Goal: Task Accomplishment & Management: Complete application form

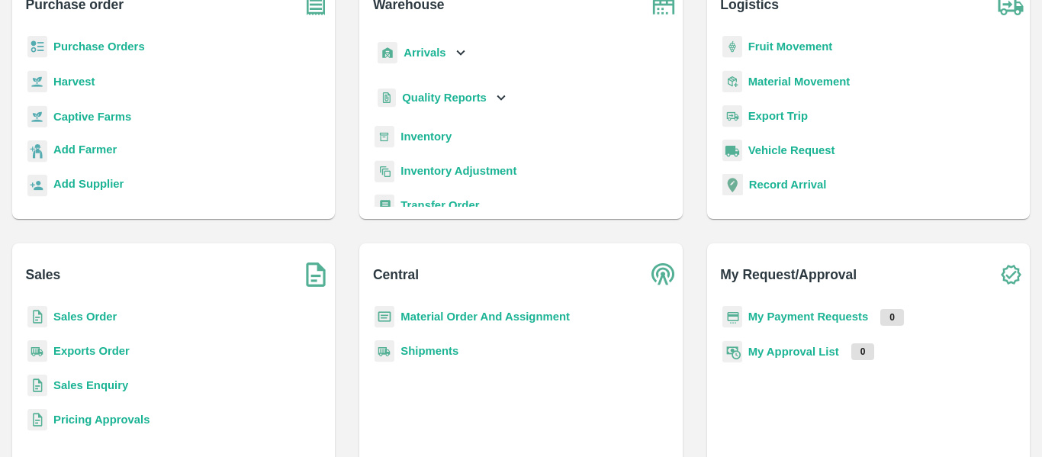
scroll to position [125, 0]
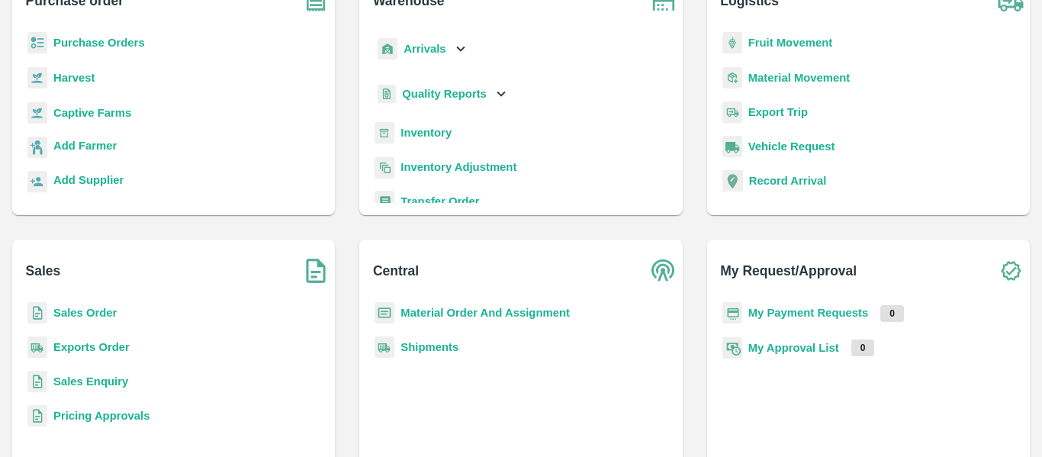
click at [88, 308] on b "Sales Order" at bounding box center [84, 313] width 63 height 12
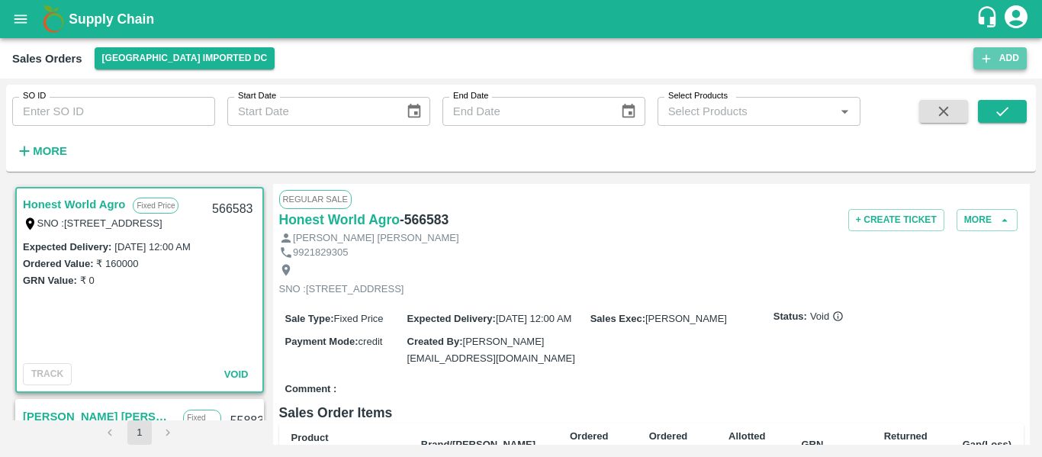
click at [998, 69] on button "Add" at bounding box center [1000, 58] width 53 height 22
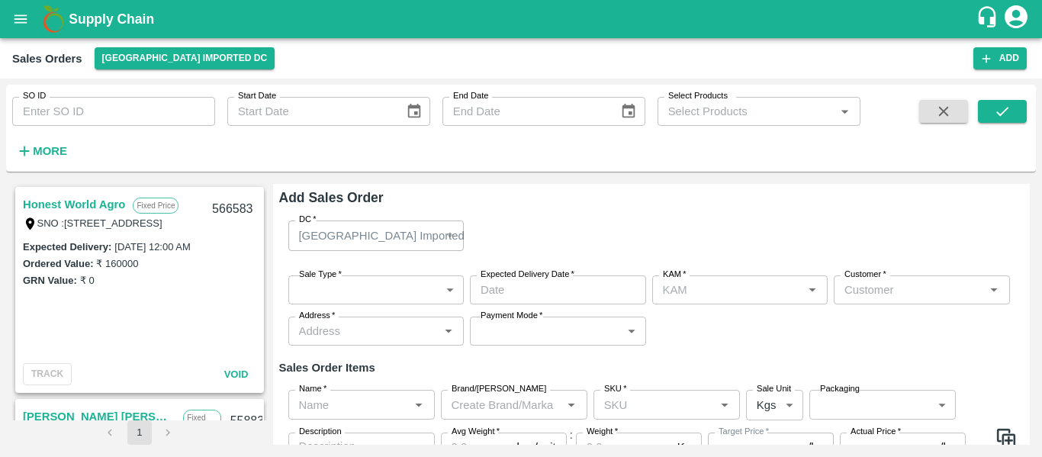
type input "[PERSON_NAME]"
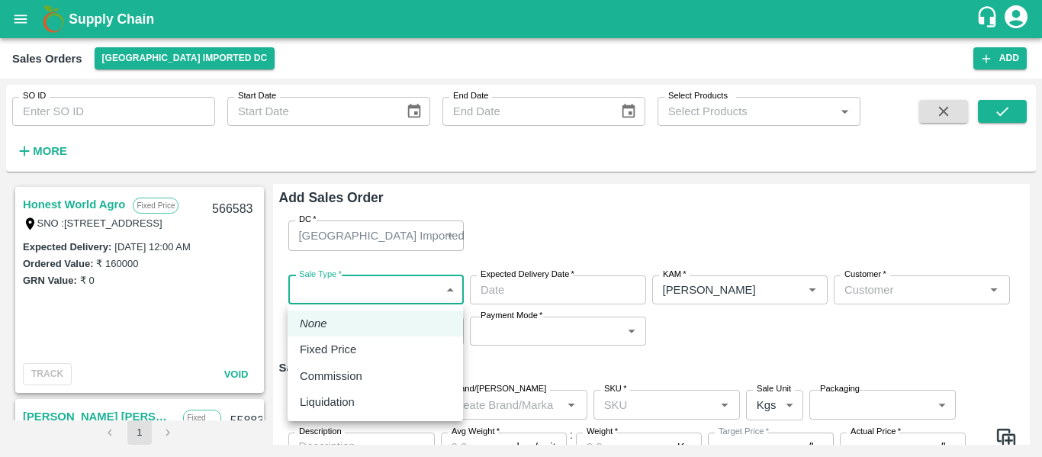
click at [366, 284] on body "Supply Chain Sales Orders [GEOGRAPHIC_DATA] Imported DC Add SO ID SO ID Start D…" at bounding box center [521, 228] width 1042 height 457
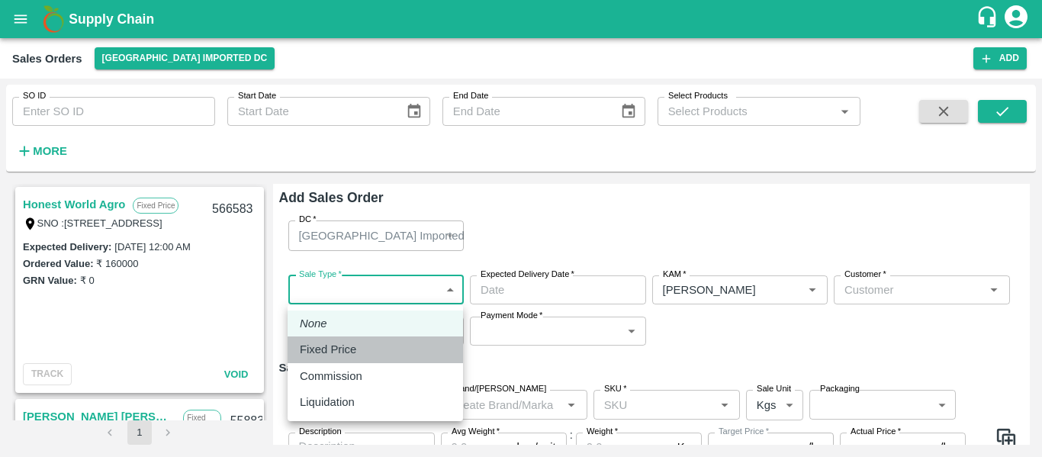
click at [353, 347] on p "Fixed Price" at bounding box center [328, 349] width 56 height 17
type input "1"
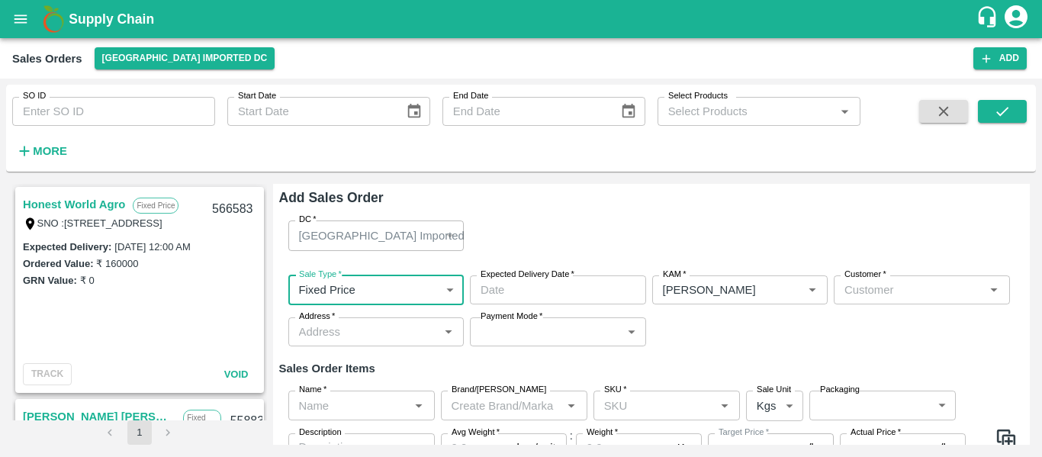
type input "DD/MM/YYYY hh:mm aa"
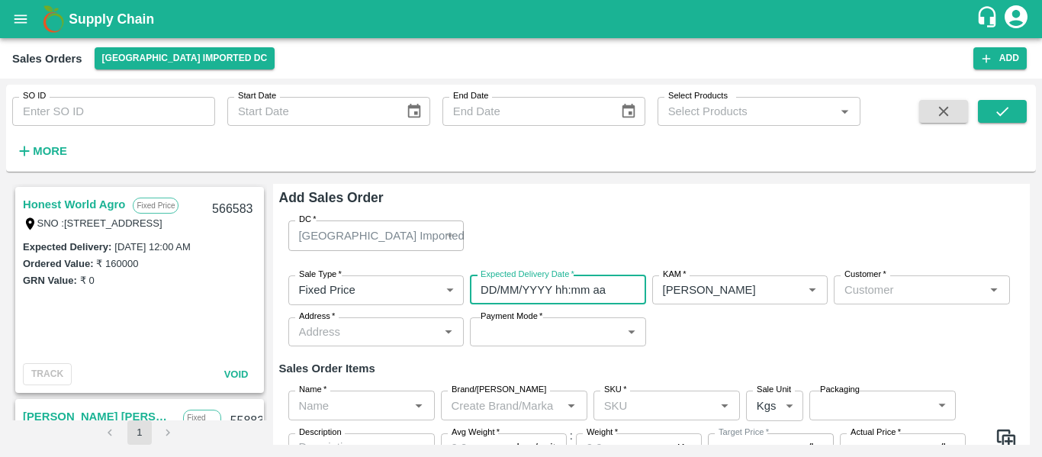
click at [517, 288] on input "DD/MM/YYYY hh:mm aa" at bounding box center [553, 289] width 166 height 29
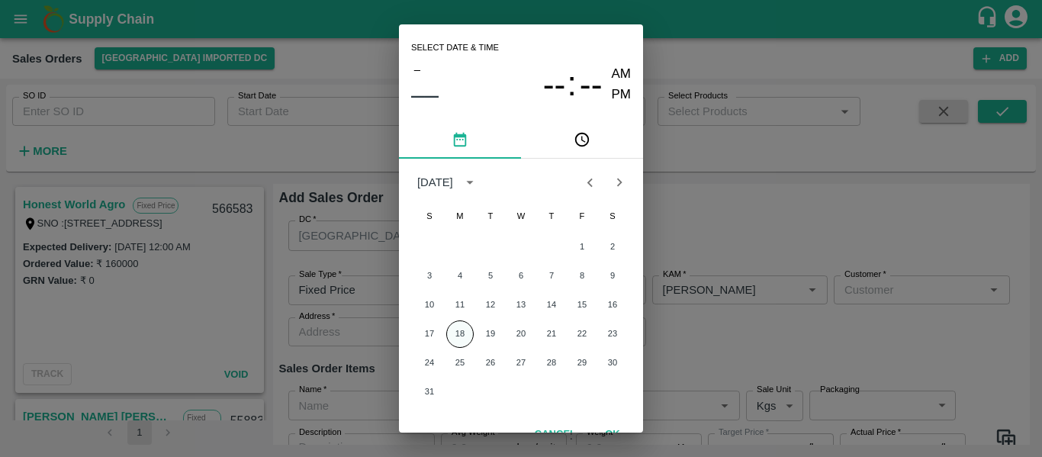
click at [454, 343] on button "18" at bounding box center [459, 333] width 27 height 27
type input "18/08/2025 12:00 AM"
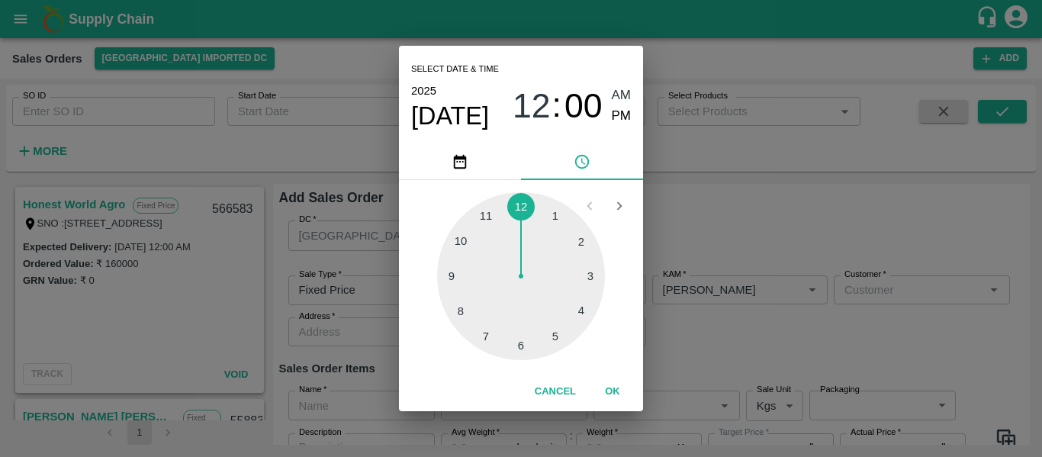
click at [454, 343] on div "1 2 3 4 5 6 7 8 9 10 11 12" at bounding box center [521, 276] width 220 height 168
click at [611, 388] on button "OK" at bounding box center [612, 391] width 49 height 27
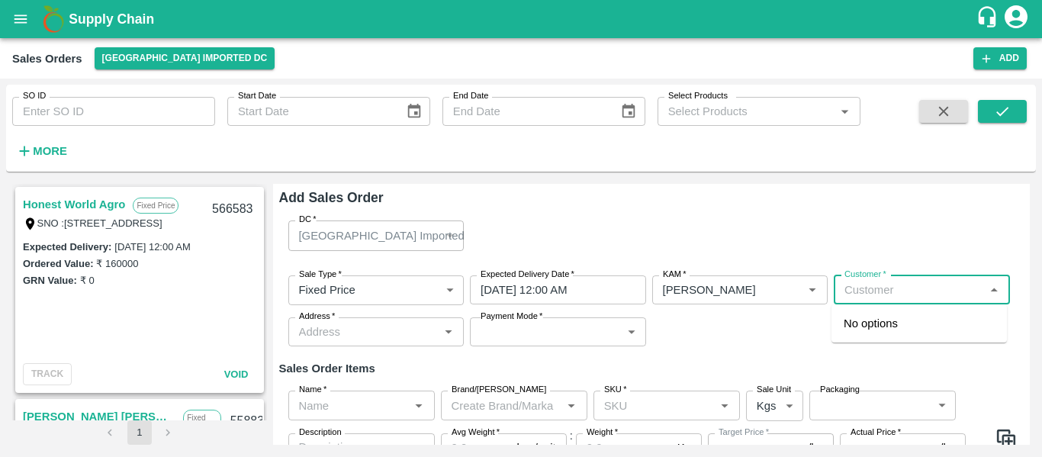
click at [879, 298] on input "Customer   *" at bounding box center [910, 290] width 142 height 20
click at [878, 323] on p "Nilesh Dinesh Sugdare" at bounding box center [919, 332] width 151 height 34
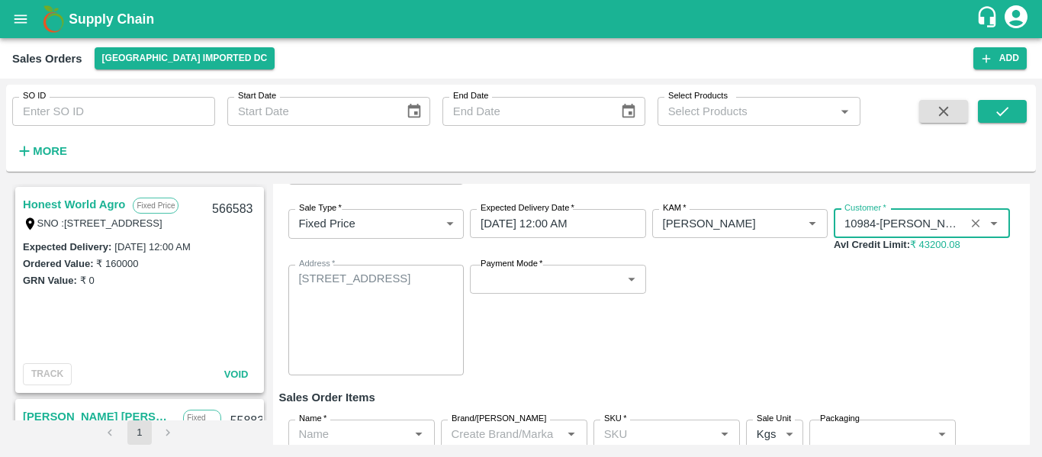
scroll to position [66, 0]
type input "10984-Nilesh Dinesh Sugdare"
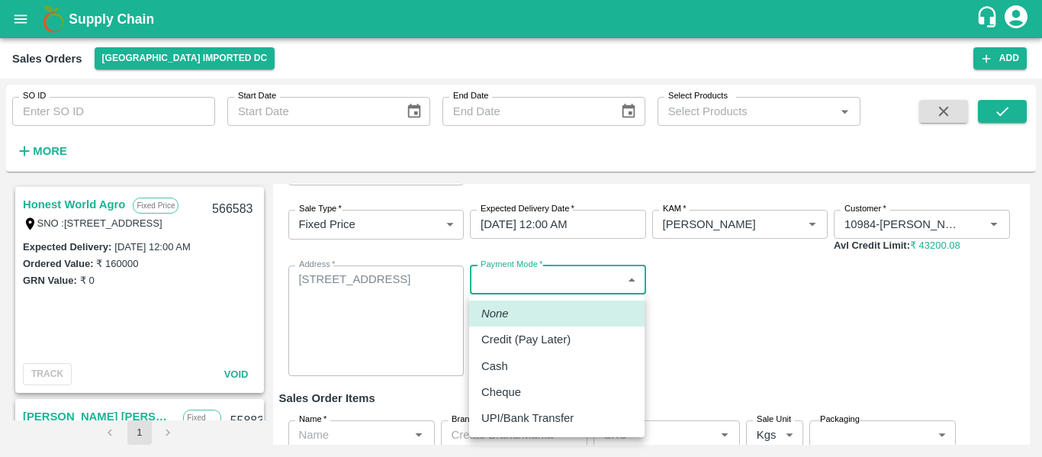
click at [549, 275] on body "Supply Chain Sales Orders Mumbai Imported DC Add SO ID SO ID Start Date Start D…" at bounding box center [521, 228] width 1042 height 457
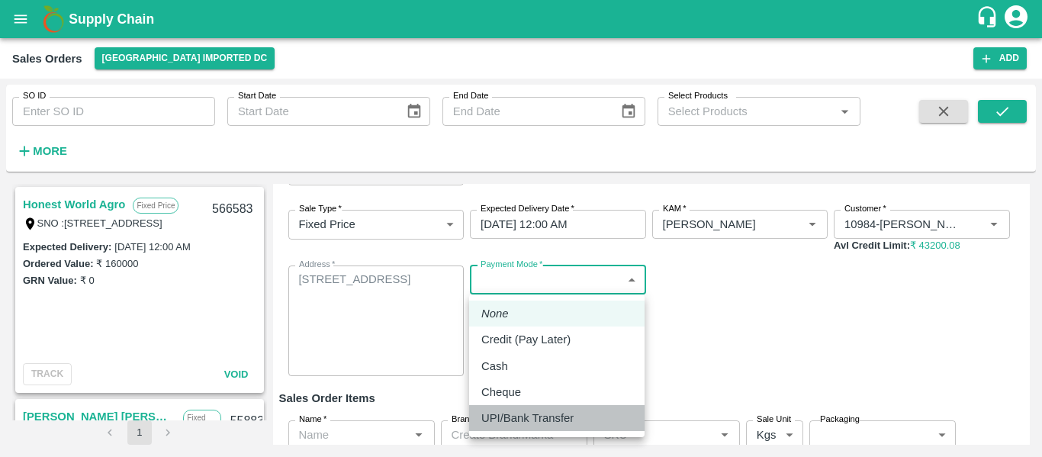
click at [522, 408] on li "UPI/Bank Transfer" at bounding box center [556, 418] width 175 height 26
type input "Direct Transfer"
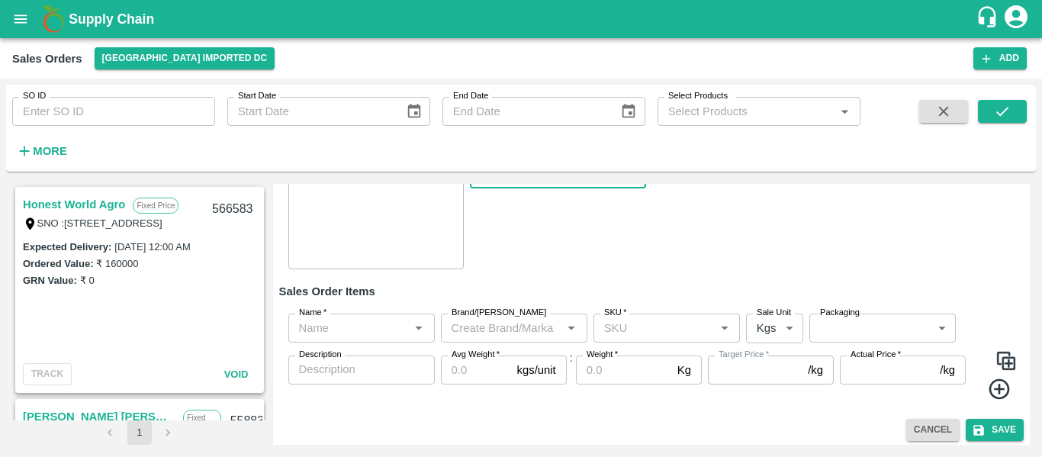
scroll to position [178, 0]
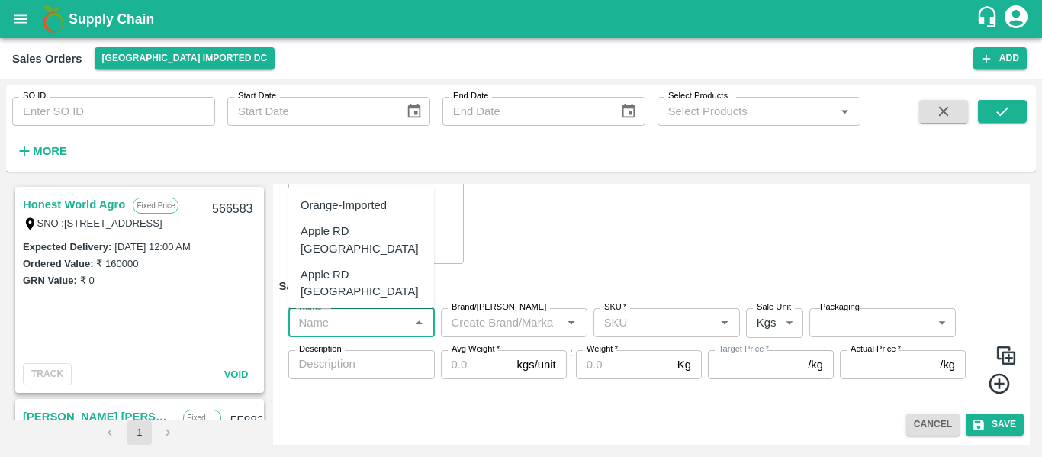
click at [372, 323] on input "Name   *" at bounding box center [349, 323] width 112 height 20
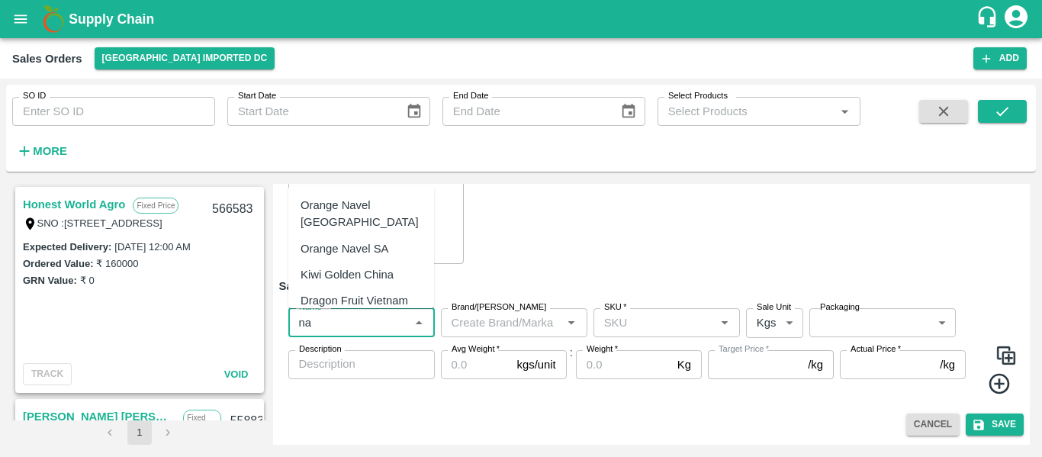
type input "n"
click at [347, 247] on div "Mandrine SA" at bounding box center [334, 248] width 66 height 17
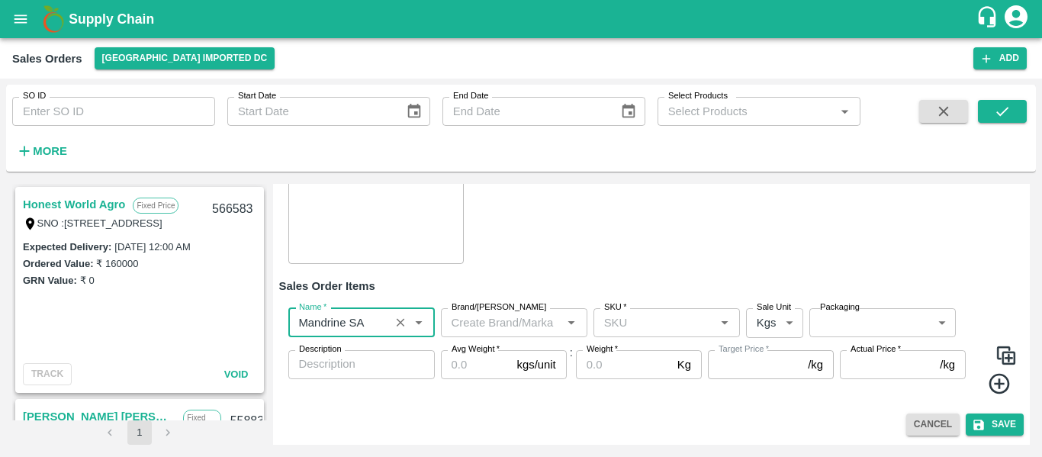
type input "Mandrine SA"
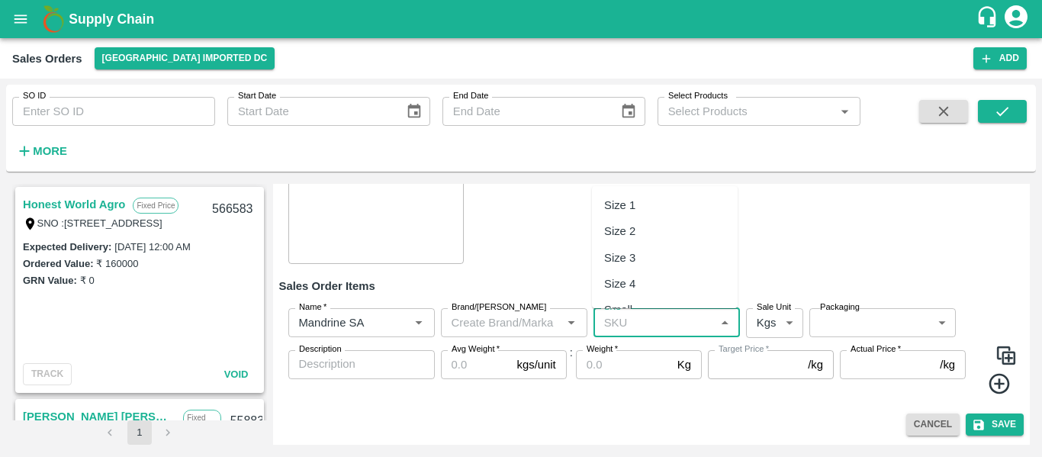
click at [636, 325] on input "SKU   *" at bounding box center [654, 323] width 112 height 20
click at [626, 233] on div "Size 2" at bounding box center [619, 231] width 31 height 17
type input "Size 2"
type input "NA"
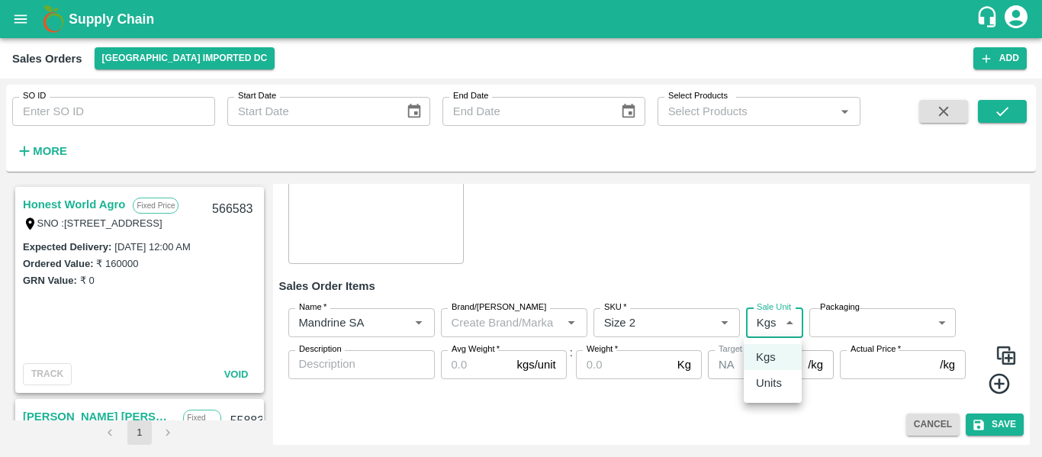
click at [763, 317] on body "Supply Chain Sales Orders Mumbai Imported DC Add SO ID SO ID Start Date Start D…" at bounding box center [521, 228] width 1042 height 457
click at [775, 386] on p "Units" at bounding box center [769, 383] width 26 height 17
type input "2"
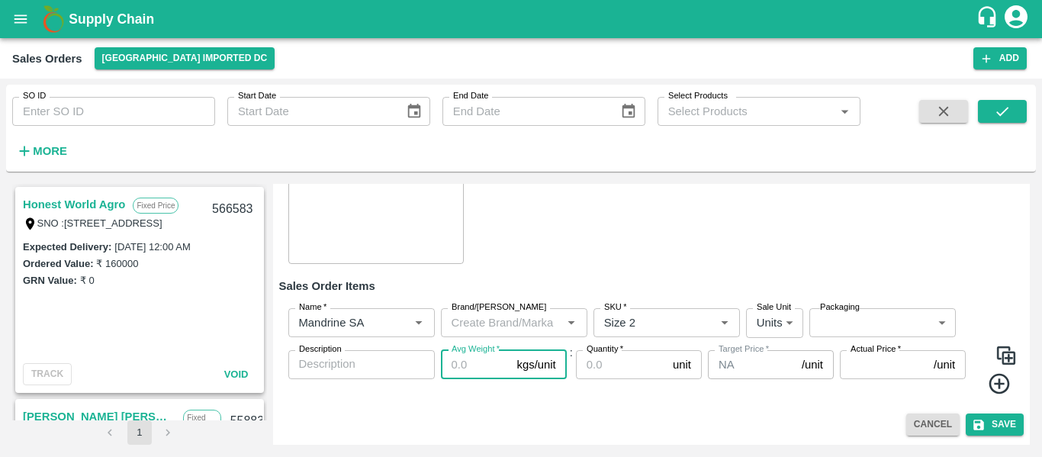
click at [497, 370] on input "Avg Weight   *" at bounding box center [476, 364] width 70 height 29
type input "10"
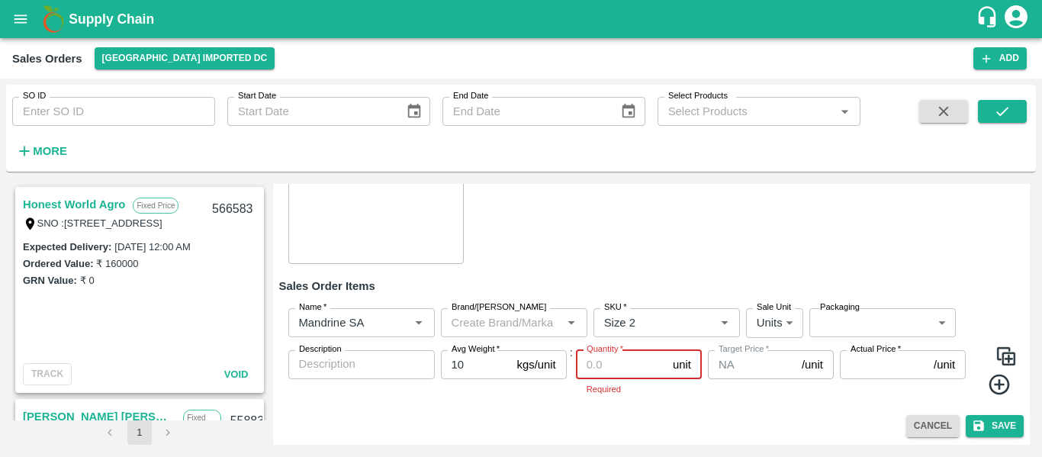
click at [645, 359] on input "Quantity   *" at bounding box center [621, 364] width 91 height 29
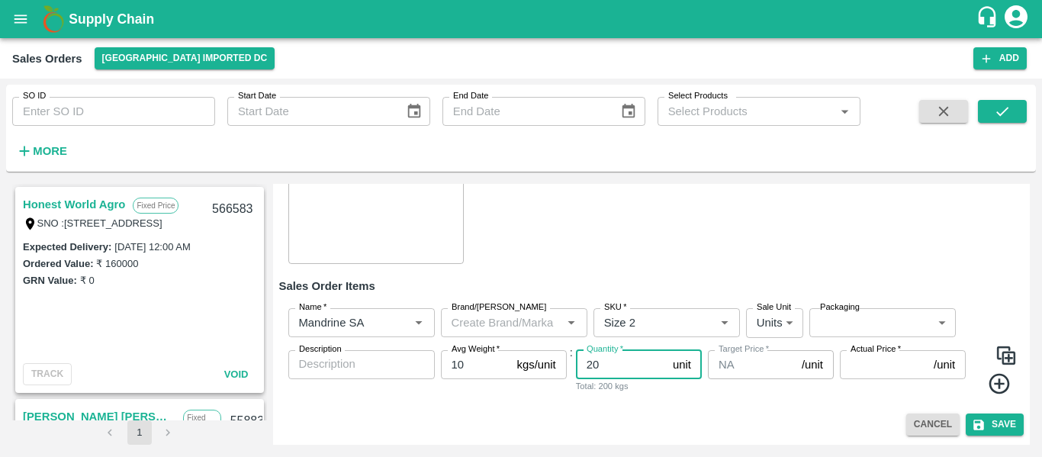
type input "20"
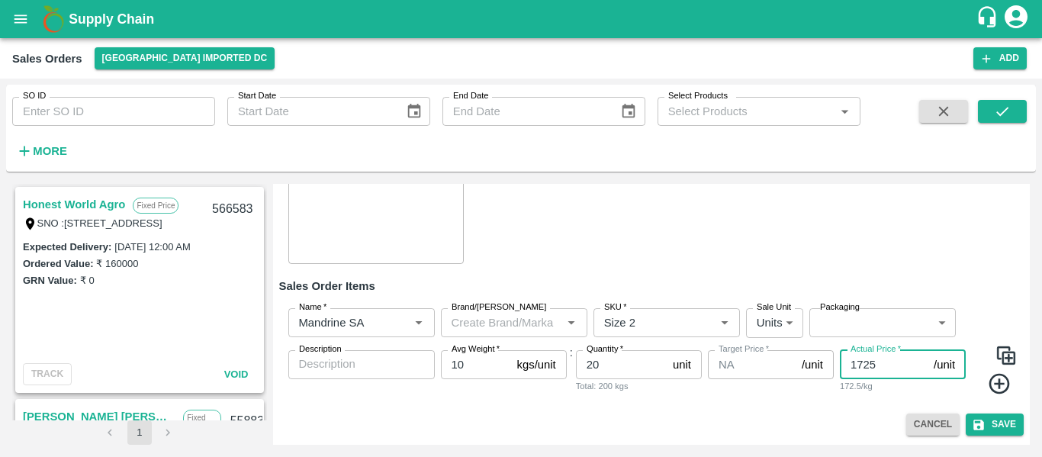
type input "1725"
click at [998, 385] on icon at bounding box center [999, 384] width 21 height 21
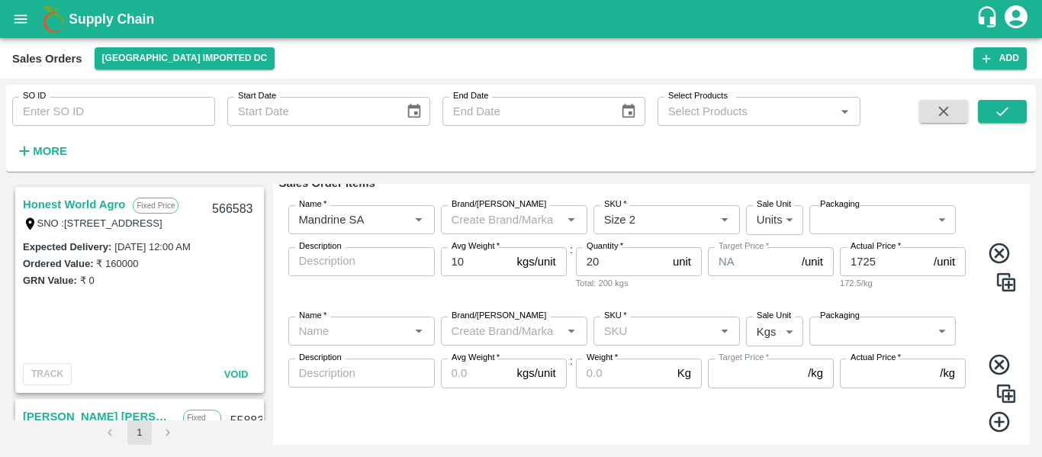
scroll to position [282, 0]
click at [368, 318] on div "Name   *" at bounding box center [361, 330] width 146 height 29
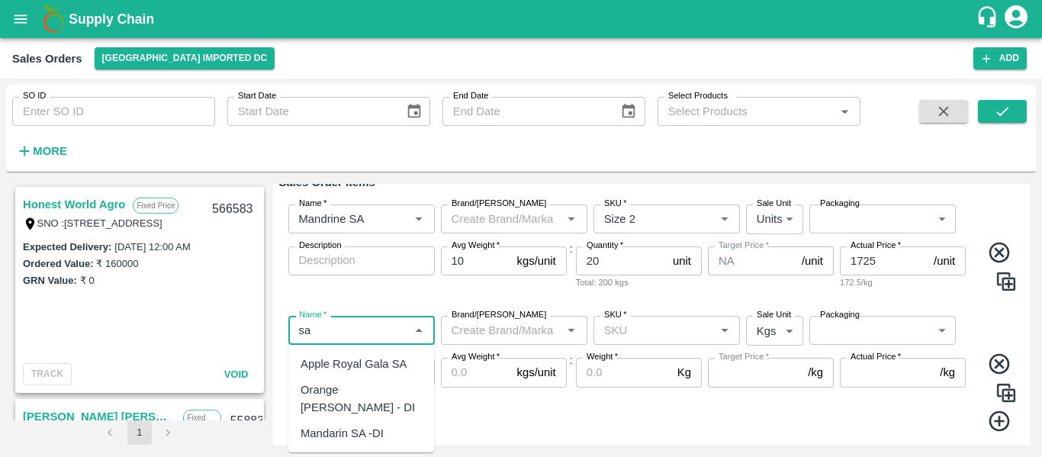
type input "s"
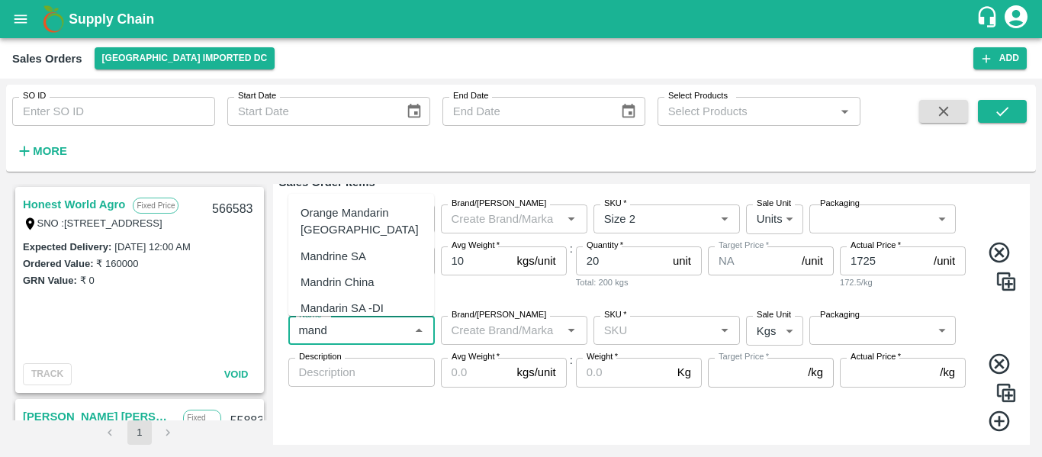
click at [341, 254] on div "Mandrine SA" at bounding box center [334, 256] width 66 height 17
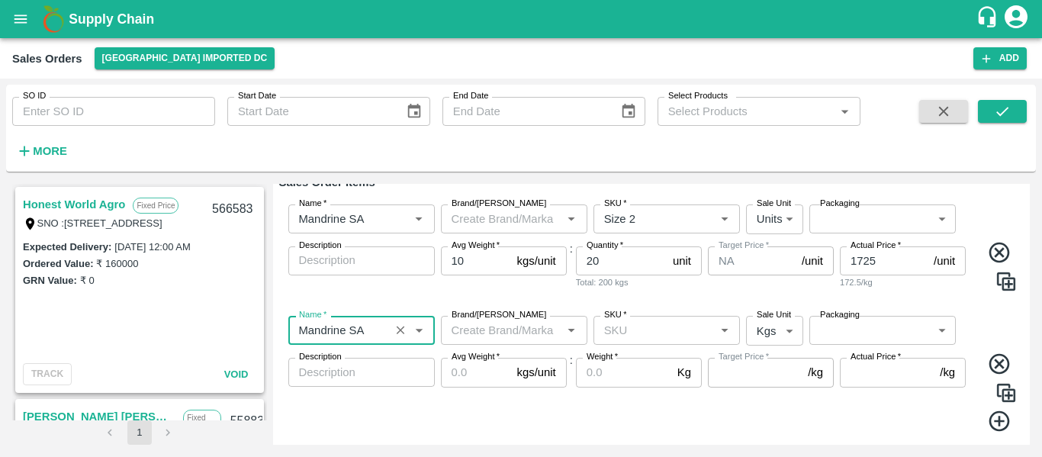
type input "Mandrine SA"
click at [647, 334] on input "SKU   *" at bounding box center [654, 330] width 112 height 20
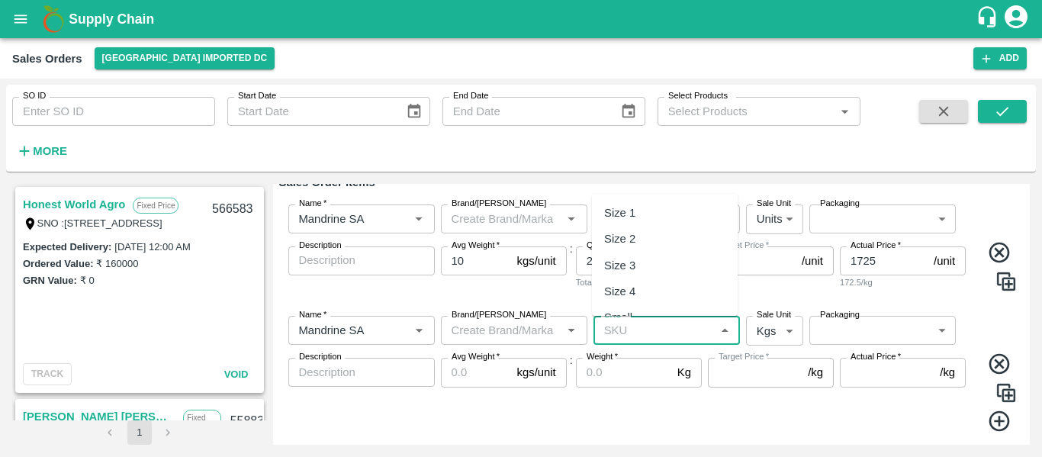
click at [633, 263] on div "Size 3" at bounding box center [619, 265] width 31 height 17
type input "Size 3"
type input "NA"
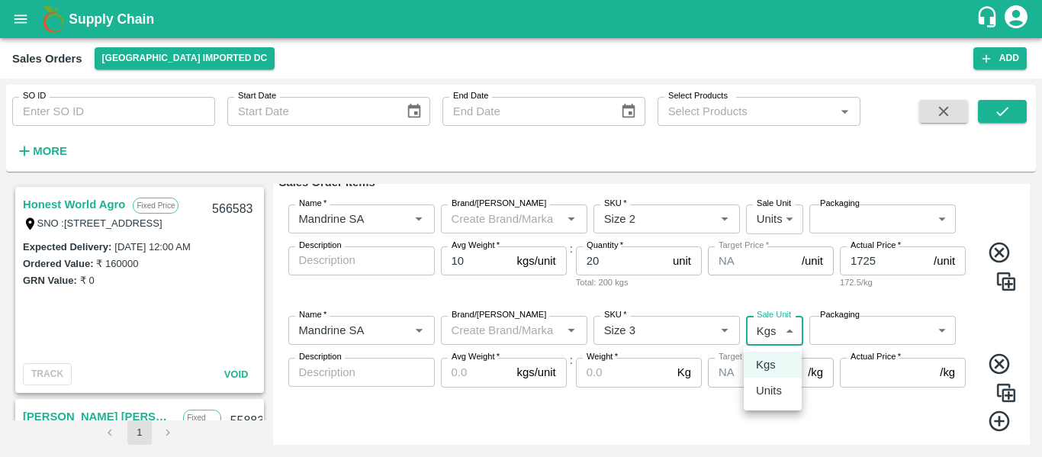
click at [767, 332] on body "Supply Chain Sales Orders Mumbai Imported DC Add SO ID SO ID Start Date Start D…" at bounding box center [521, 228] width 1042 height 457
click at [769, 390] on p "Units" at bounding box center [769, 390] width 26 height 17
type input "2"
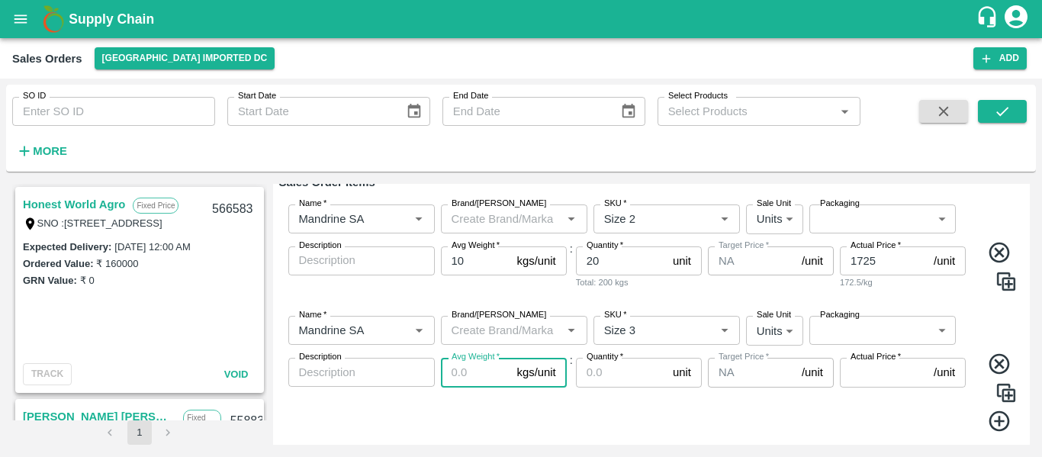
click at [467, 372] on input "Avg Weight   *" at bounding box center [476, 372] width 70 height 29
type input "5"
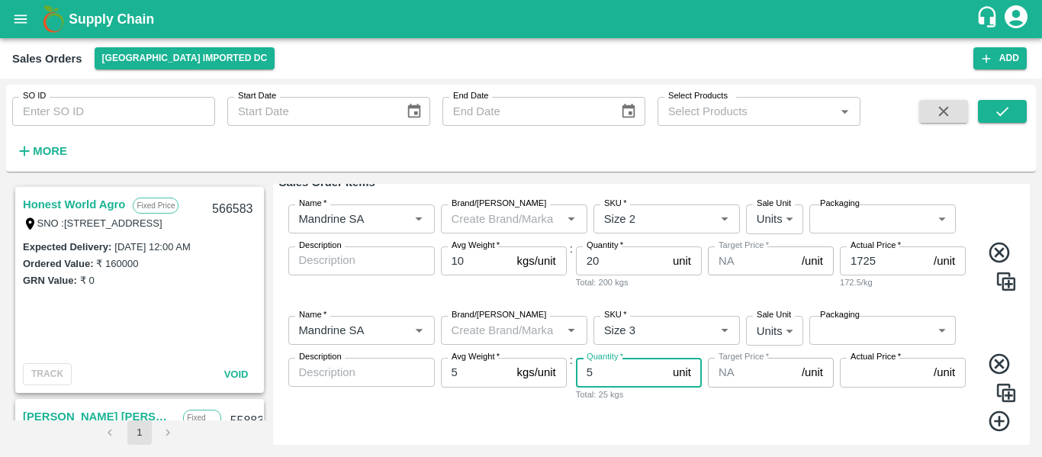
type input "5"
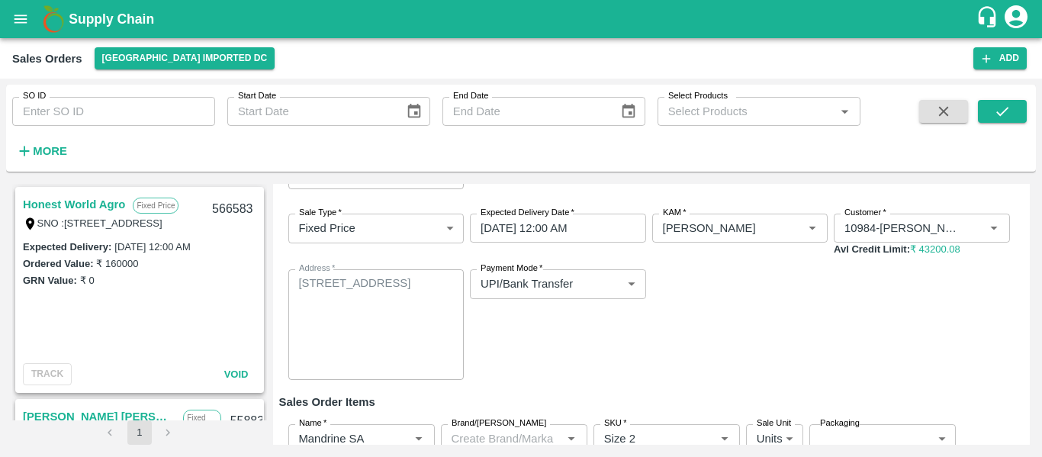
scroll to position [319, 0]
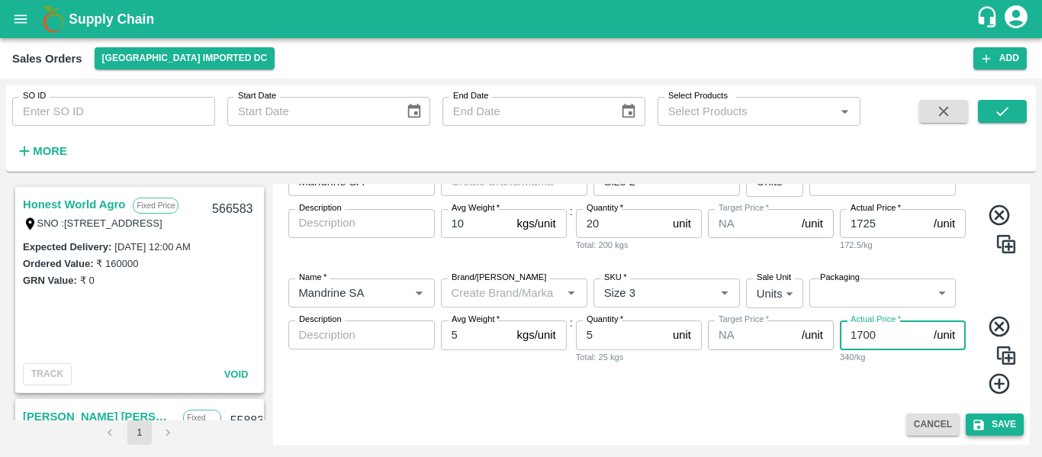
type input "1700"
click at [1007, 425] on button "Save" at bounding box center [995, 425] width 58 height 22
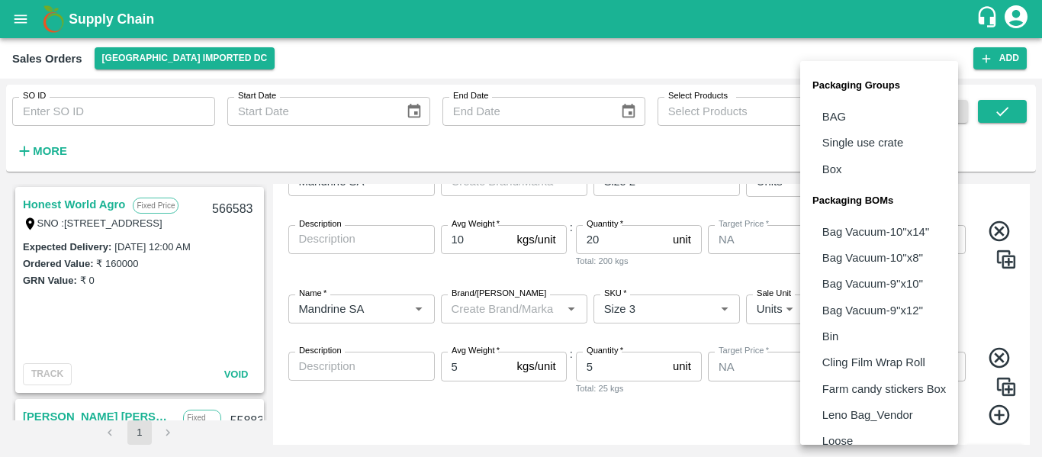
click at [860, 310] on body "Supply Chain Sales Orders Mumbai Imported DC Add SO ID SO ID Start Date Start D…" at bounding box center [521, 228] width 1042 height 457
click at [851, 163] on li "Box" at bounding box center [879, 169] width 158 height 26
type input "GRP/1"
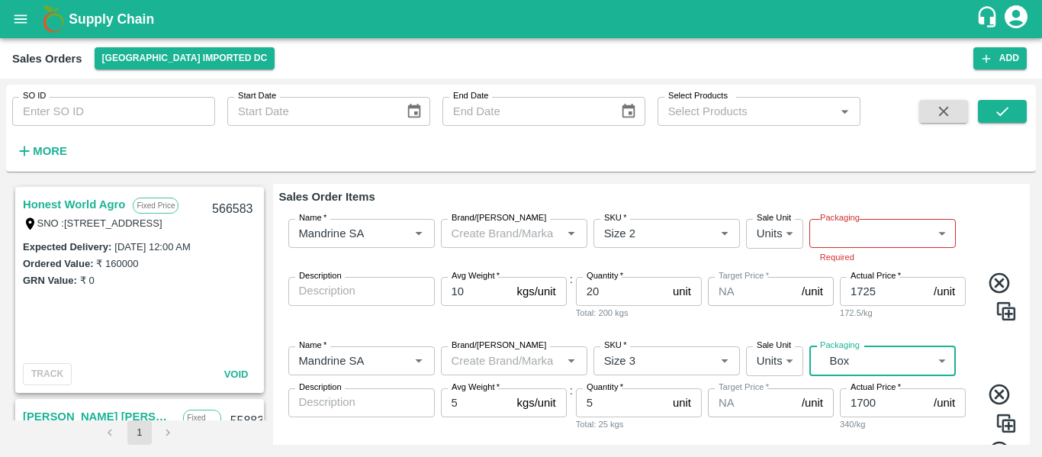
scroll to position [266, 0]
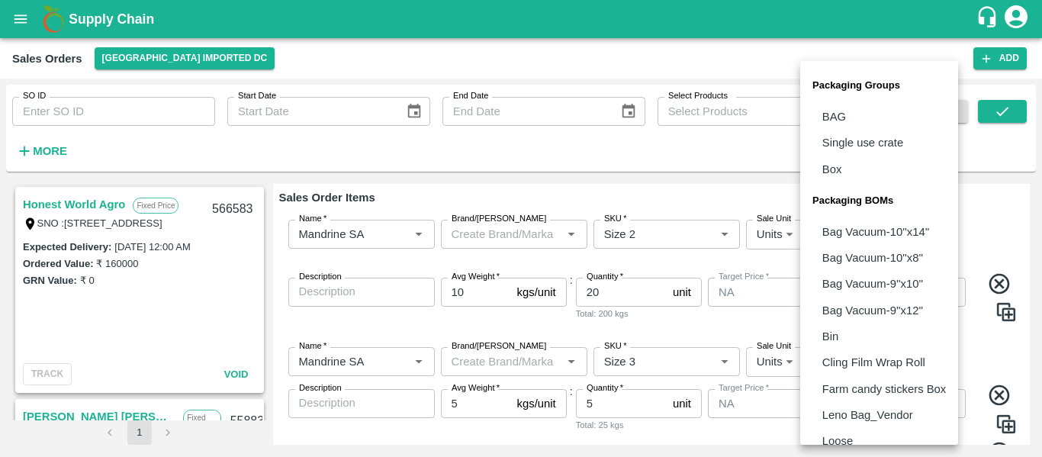
click at [835, 246] on body "Supply Chain Sales Orders Mumbai Imported DC Add SO ID SO ID Start Date Start D…" at bounding box center [521, 228] width 1042 height 457
click at [840, 161] on p "Box" at bounding box center [832, 169] width 20 height 17
type input "GRP/1"
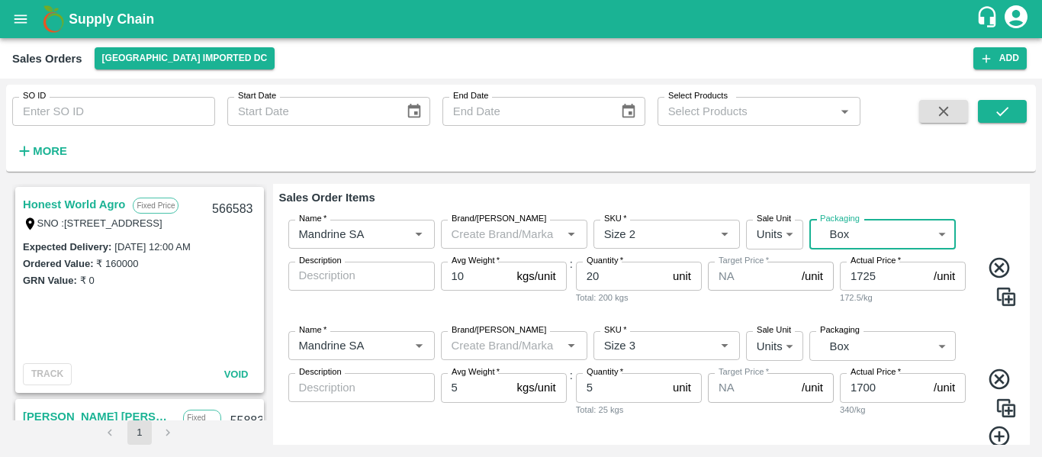
scroll to position [319, 0]
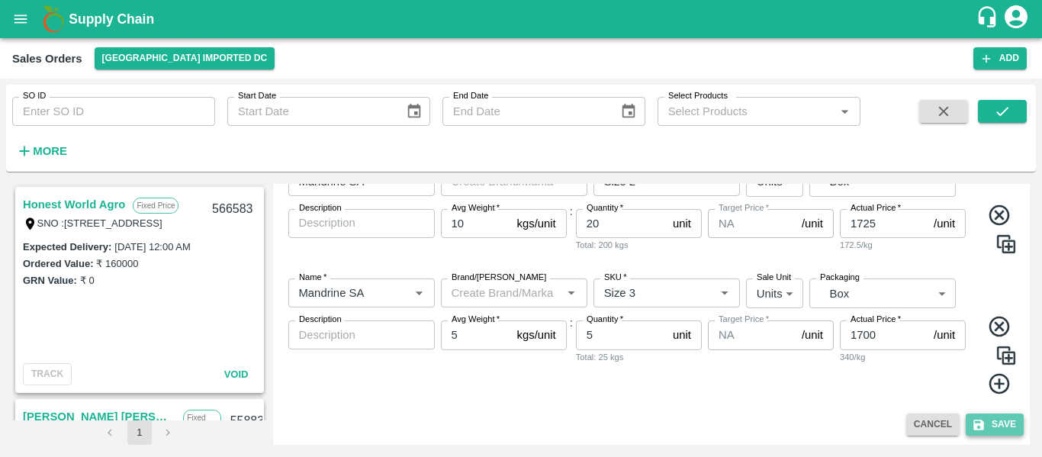
click at [996, 423] on button "Save" at bounding box center [995, 425] width 58 height 22
